Goal: Download file/media

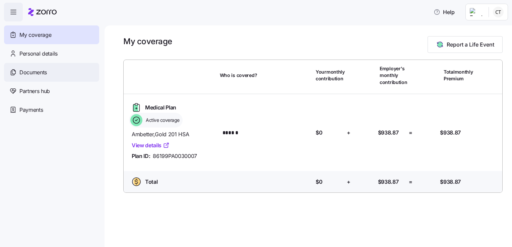
click at [37, 71] on span "Documents" at bounding box center [32, 72] width 27 height 8
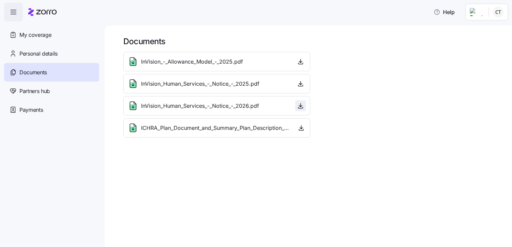
click at [302, 105] on icon "button" at bounding box center [300, 106] width 7 height 7
click at [301, 128] on icon "button" at bounding box center [301, 127] width 0 height 3
click at [302, 83] on icon "button" at bounding box center [300, 83] width 7 height 7
click at [300, 60] on icon "button" at bounding box center [300, 61] width 7 height 7
click at [11, 11] on icon "button" at bounding box center [13, 12] width 8 height 8
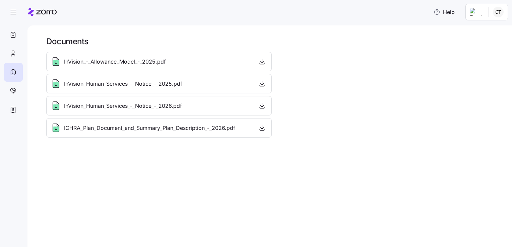
click at [500, 12] on html "Help Documents InVision_-_Allowance_Model_-_2025.pdf InVision_Human_Services_-_…" at bounding box center [256, 121] width 512 height 243
click at [479, 39] on div "Log out" at bounding box center [481, 40] width 26 height 7
